Goal: Task Accomplishment & Management: Manage account settings

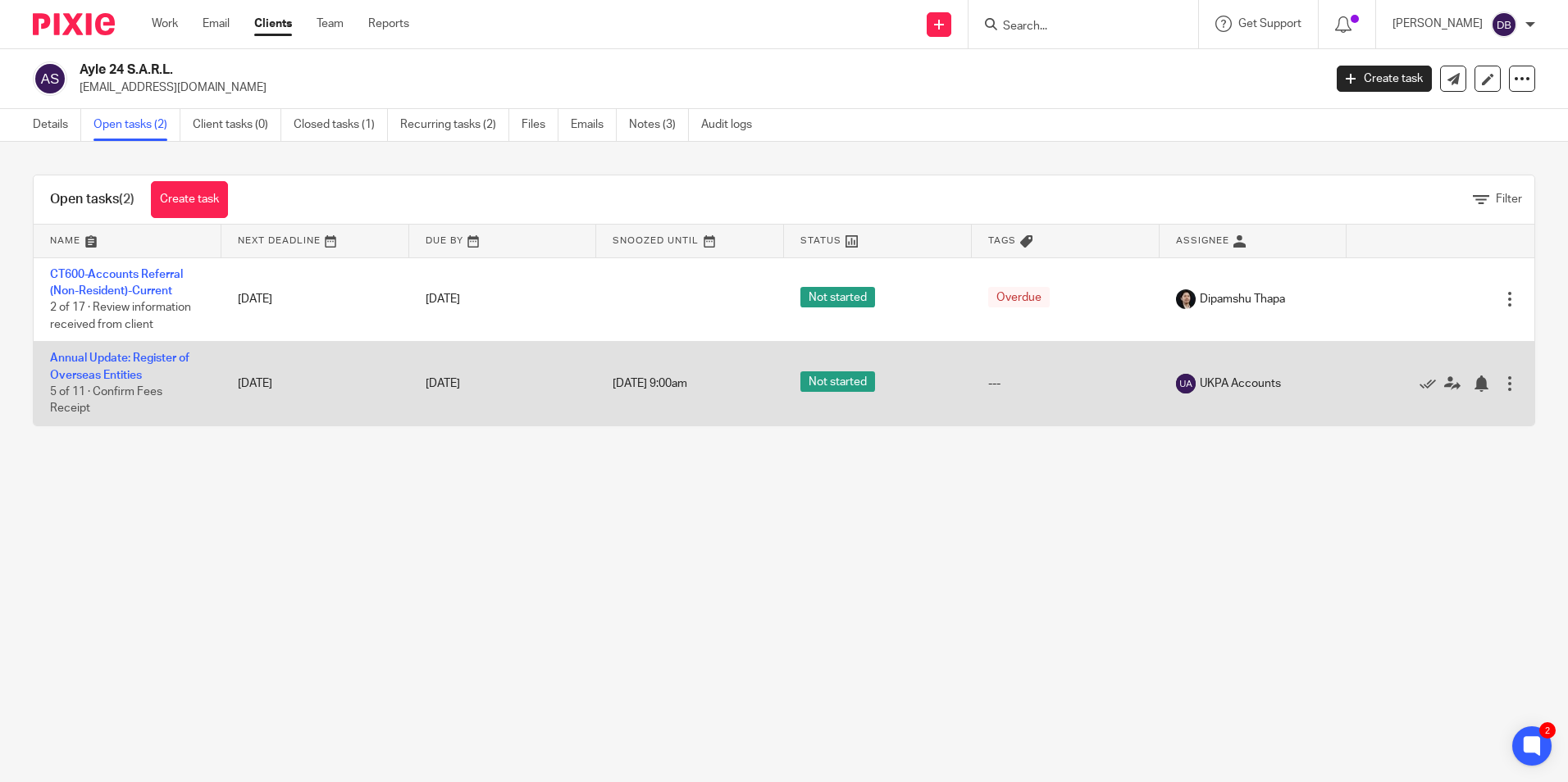
click at [112, 368] on td "Annual Update: Register of Overseas Entities 5 of 11 · Confirm Fees Receipt" at bounding box center [127, 383] width 188 height 84
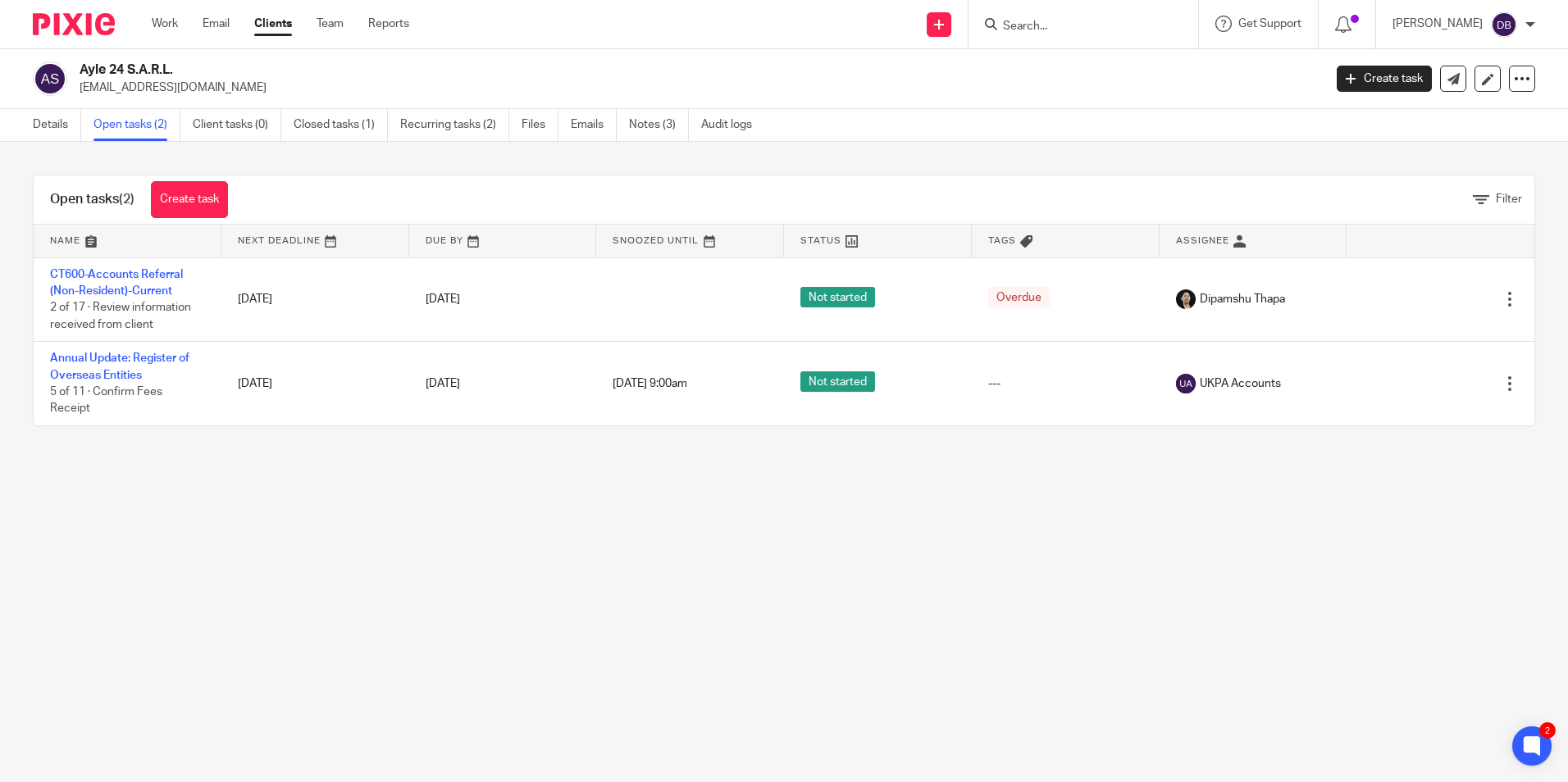
click at [127, 72] on h2 "Ayle 24 S.A.R.L." at bounding box center [572, 70] width 986 height 18
click at [64, 123] on link "Details" at bounding box center [57, 124] width 49 height 32
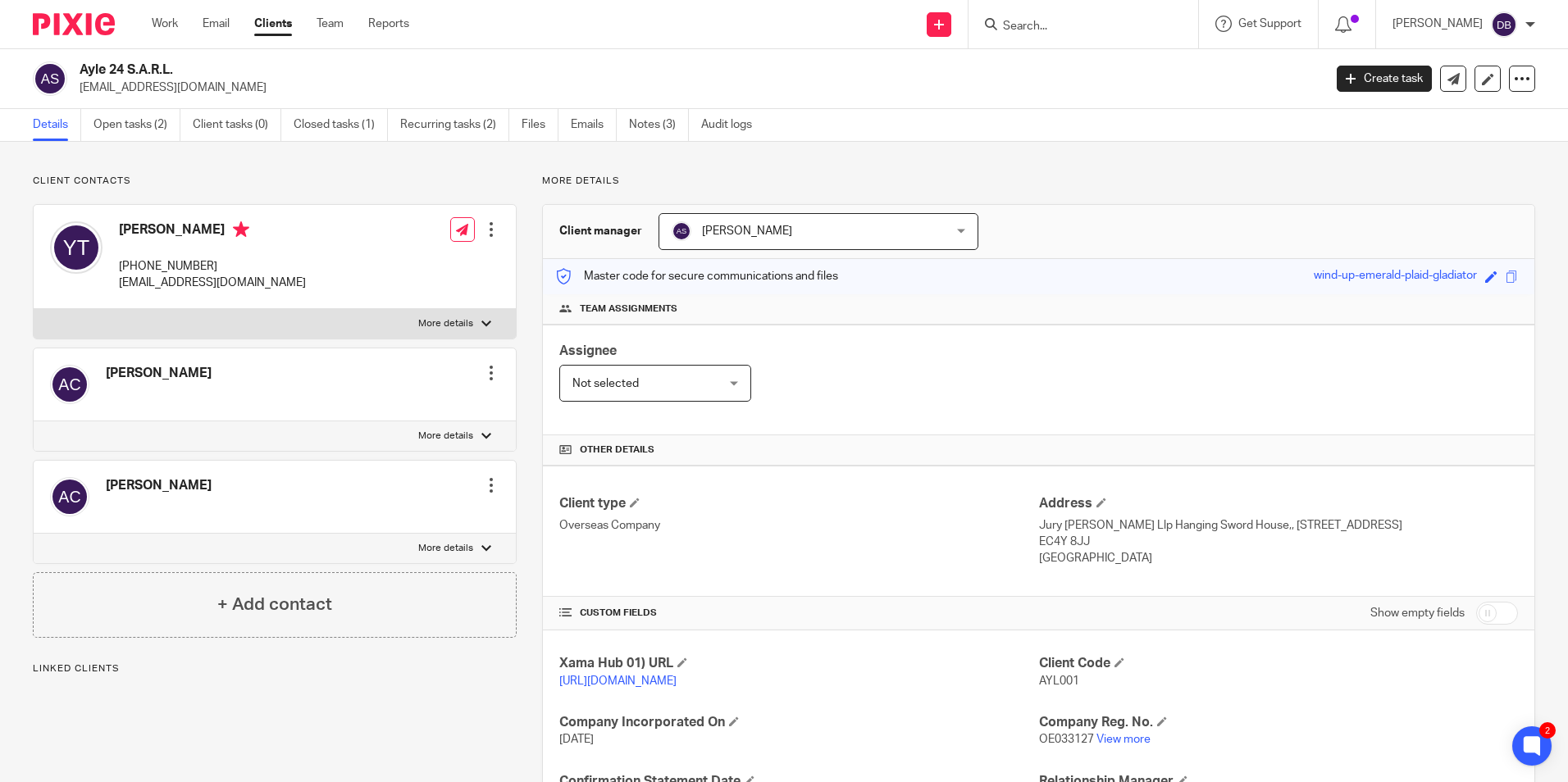
drag, startPoint x: 228, startPoint y: 266, endPoint x: 123, endPoint y: 273, distance: 105.2
click at [123, 273] on p "[PHONE_NUMBER]" at bounding box center [212, 266] width 187 height 17
copy p "[PHONE_NUMBER]"
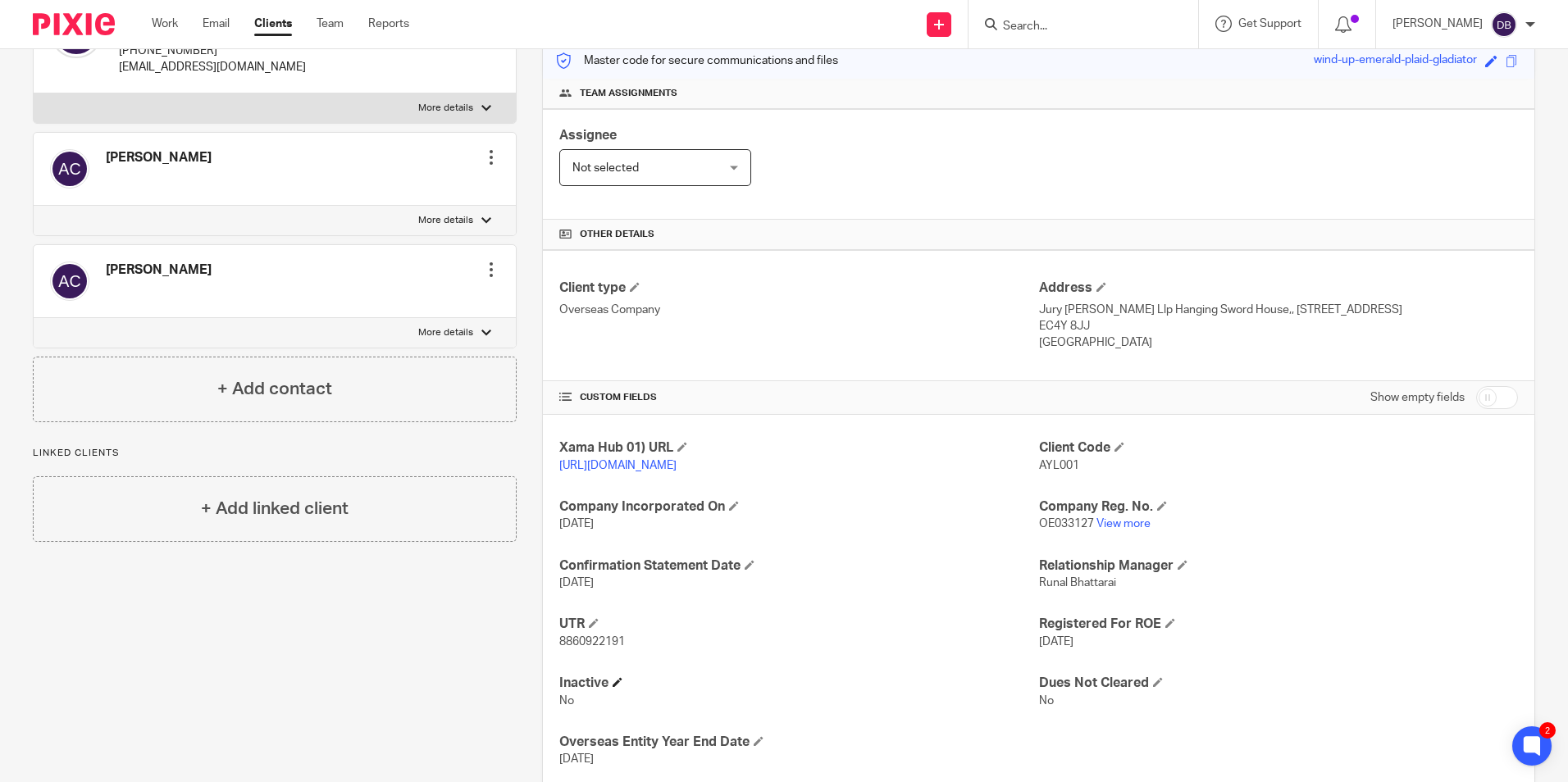
scroll to position [276, 0]
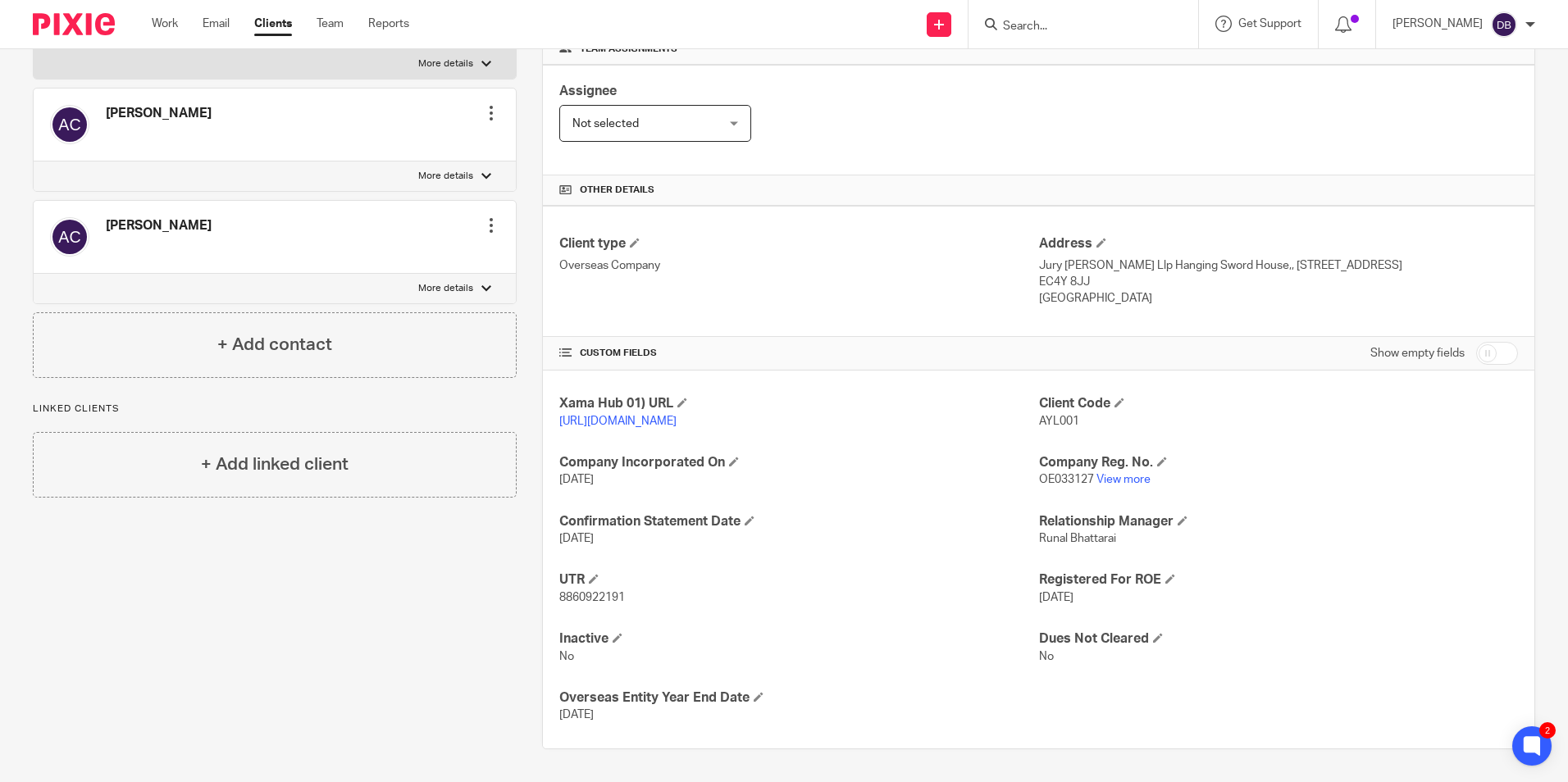
click at [1457, 339] on div "Show empty fields" at bounding box center [1444, 354] width 147 height 33
click at [1476, 342] on input "checkbox" at bounding box center [1496, 353] width 41 height 23
checkbox input "true"
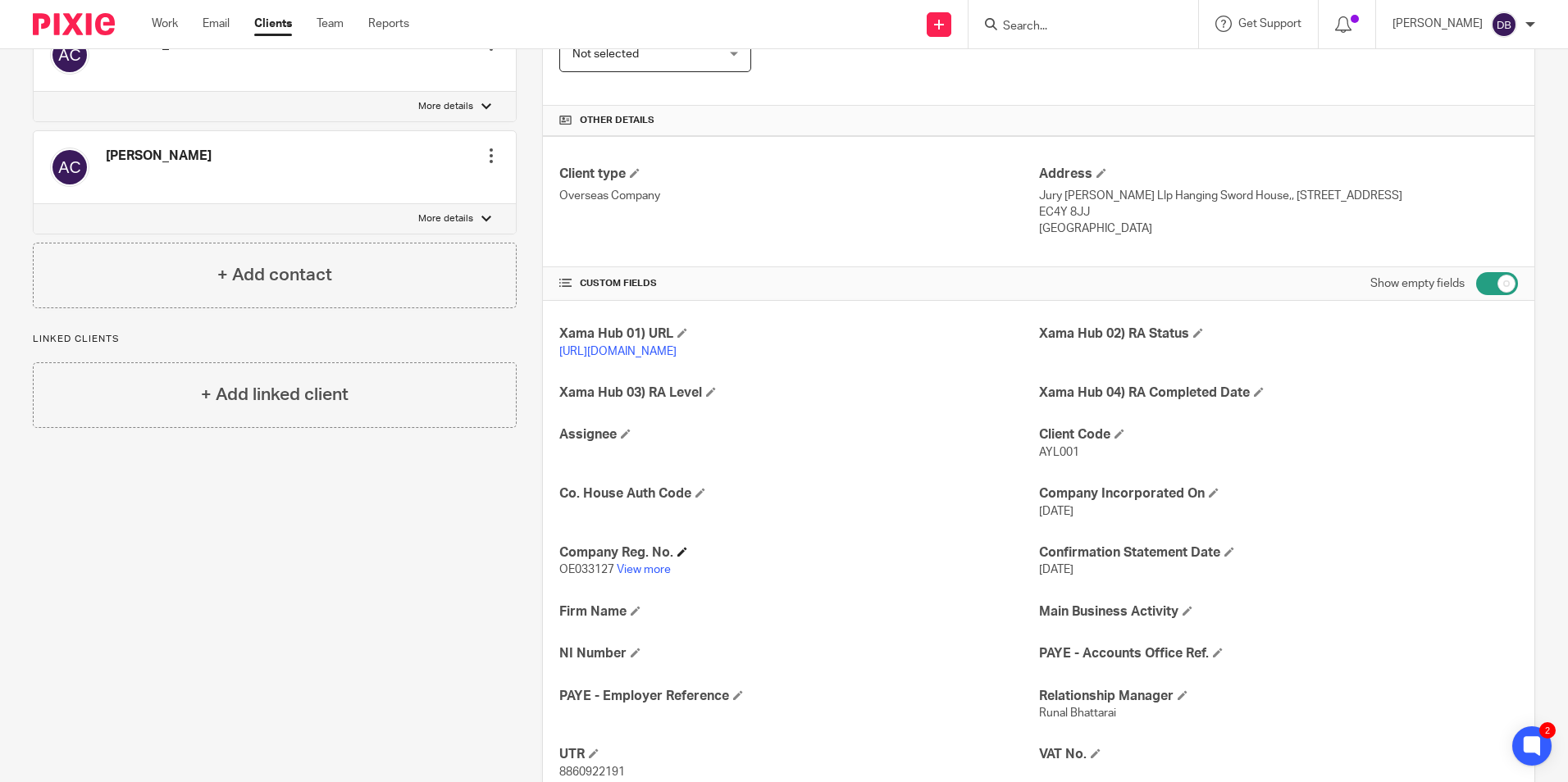
scroll to position [358, 0]
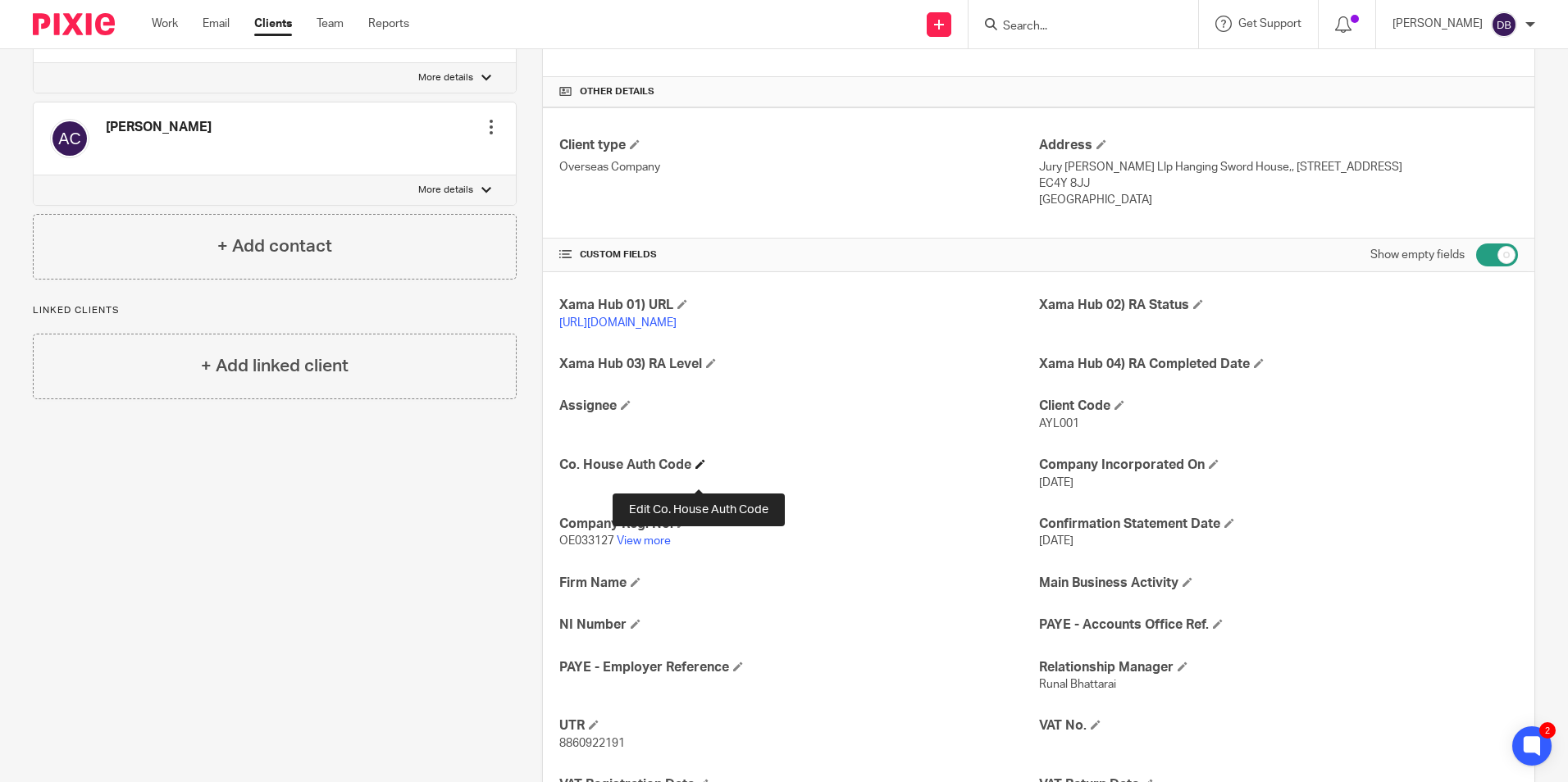
click at [701, 469] on span at bounding box center [700, 463] width 10 height 10
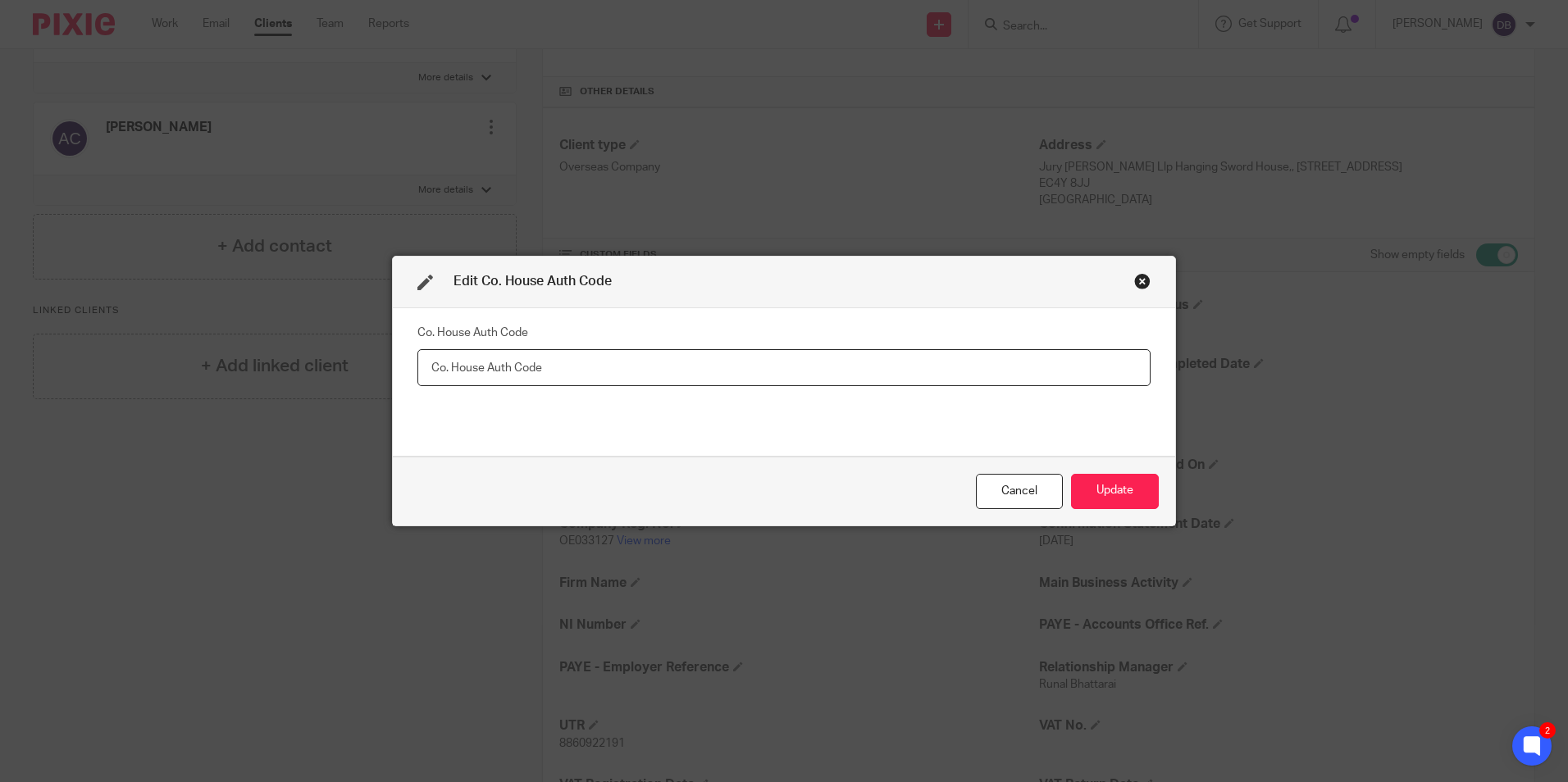
click at [507, 373] on input "text" at bounding box center [784, 368] width 733 height 37
paste input "[PHONE_NUMBER]"
type input "[PHONE_NUMBER]"
drag, startPoint x: 580, startPoint y: 363, endPoint x: 110, endPoint y: 368, distance: 470.0
click at [110, 368] on div "Edit Co. House Auth Code Co. House Auth Code [PHONE_NUMBER] Cancel Update" at bounding box center [784, 391] width 1568 height 782
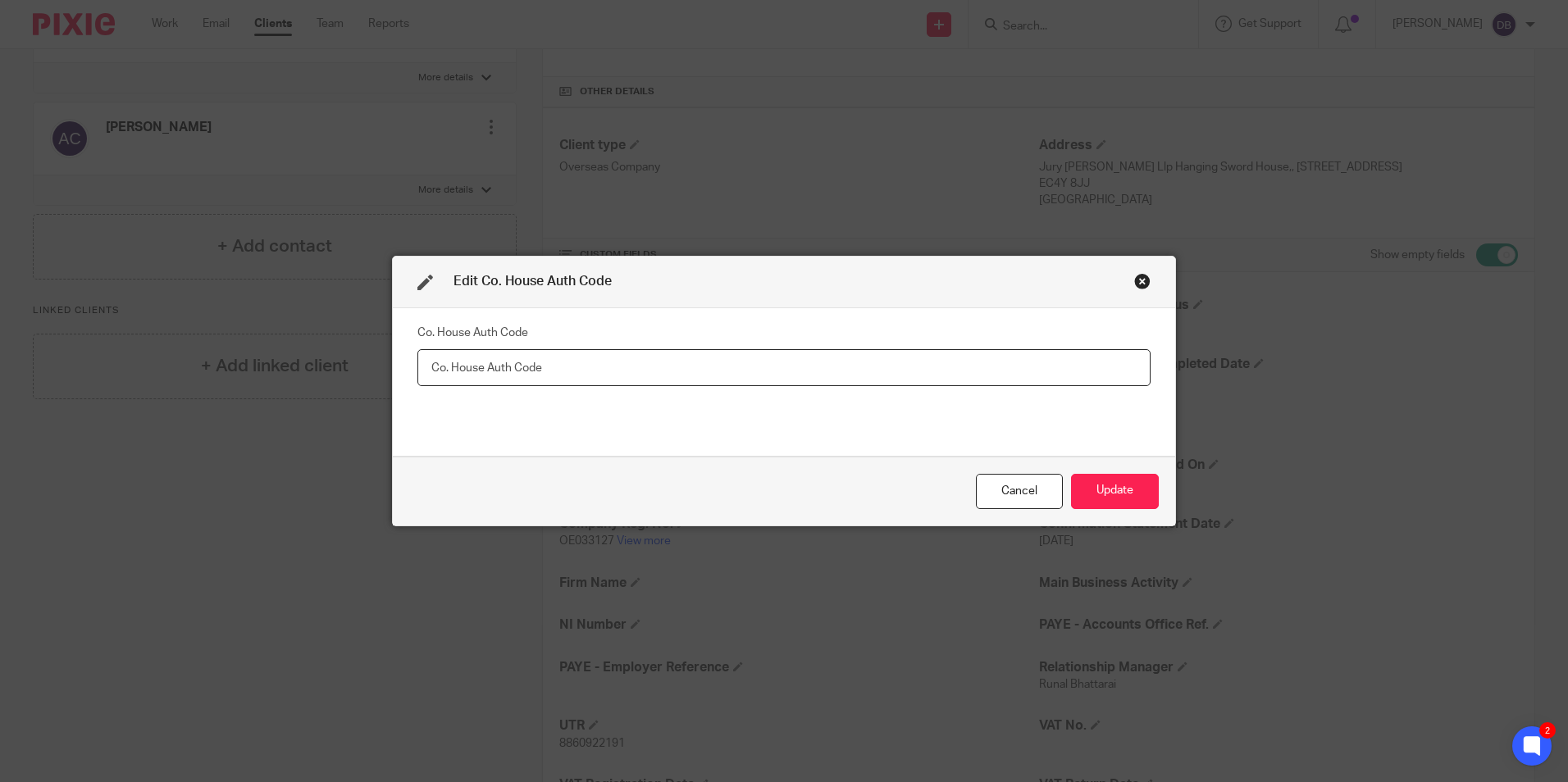
click at [597, 362] on input "text" at bounding box center [784, 368] width 733 height 37
type input "983695"
click at [1110, 488] on button "Update" at bounding box center [1114, 491] width 88 height 35
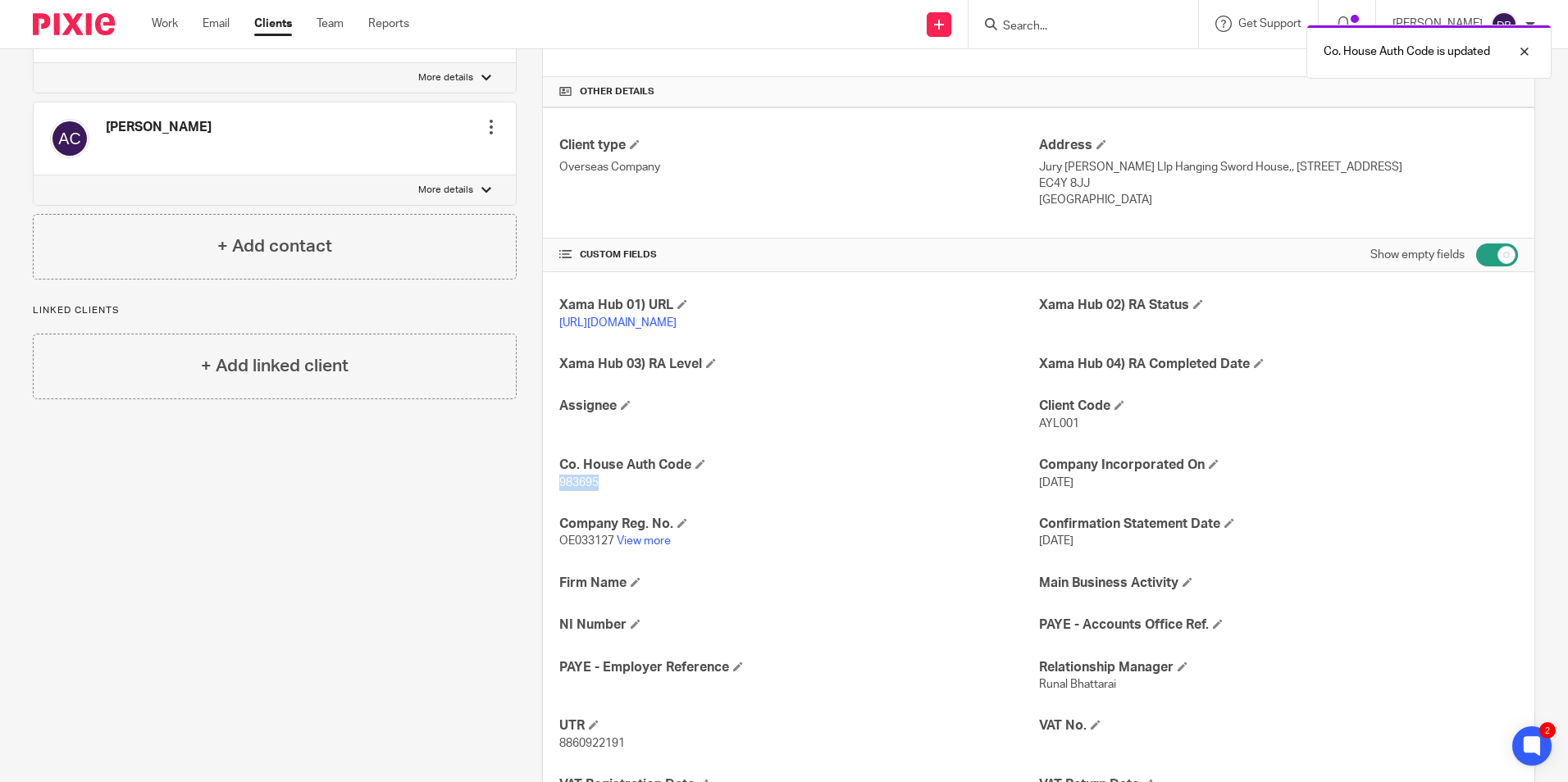
drag, startPoint x: 596, startPoint y: 502, endPoint x: 548, endPoint y: 496, distance: 48.4
click at [548, 496] on div "Xama Hub 01) URL [URL][DOMAIN_NAME] Xama Hub 02) RA Status Xama Hub 03) RA Leve…" at bounding box center [1038, 718] width 991 height 892
copy span "983695"
